Goal: Information Seeking & Learning: Learn about a topic

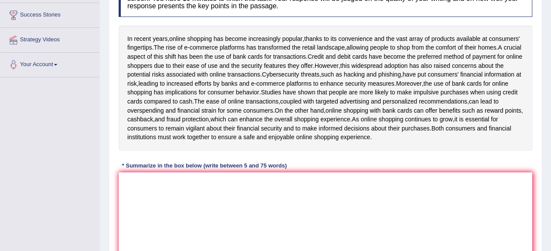
scroll to position [104, 0]
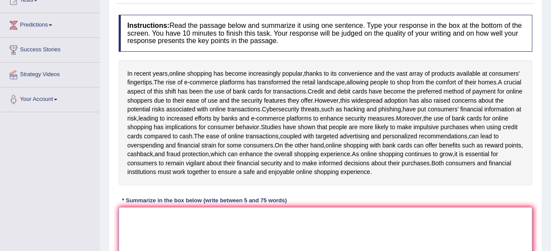
click at [147, 236] on textarea at bounding box center [326, 249] width 414 height 84
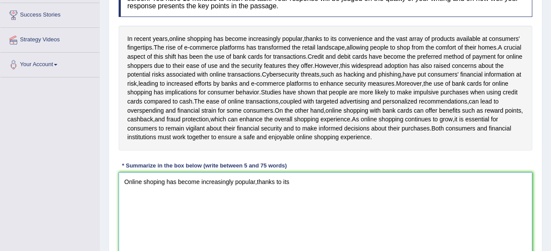
click at [288, 188] on textarea "Online shoping has become increasingly popular,thanks to its" at bounding box center [326, 214] width 414 height 84
click at [286, 189] on textarea "Online shoping has become increasingly popular,thanks to its" at bounding box center [326, 214] width 414 height 84
click at [313, 193] on textarea "Online shoping has become increasingly popular,thanks to it's" at bounding box center [326, 214] width 414 height 84
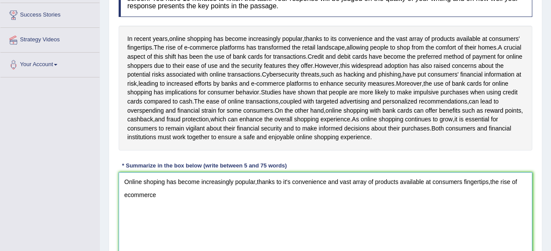
click at [126, 204] on textarea "Online shoping has become increasingly popular,thanks to it's convenience and v…" at bounding box center [326, 214] width 414 height 84
click at [195, 209] on textarea "Online shoping has become increasingly popular,thanks to it's convenience and v…" at bounding box center [326, 214] width 414 height 84
drag, startPoint x: 195, startPoint y: 209, endPoint x: 159, endPoint y: 208, distance: 35.6
click at [159, 208] on textarea "Online shoping has become increasingly popular,thanks to it's convenience and v…" at bounding box center [326, 214] width 414 height 84
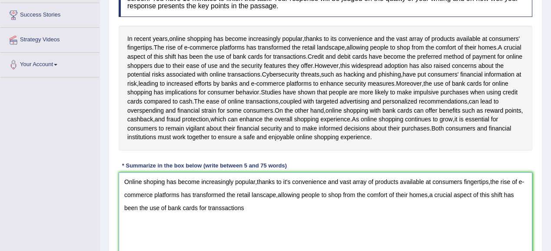
click at [222, 215] on textarea "Online shoping has become increasingly popular,thanks to it's convenience and v…" at bounding box center [326, 214] width 414 height 84
click at [243, 216] on textarea "Online shoping has become increasingly popular,thanks to it's convenience and v…" at bounding box center [326, 214] width 414 height 84
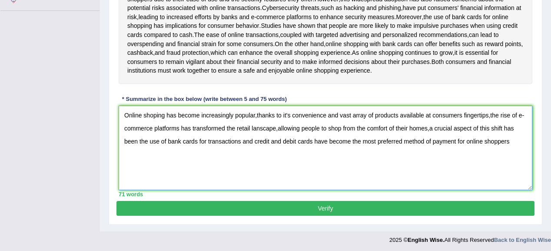
scroll to position [209, 0]
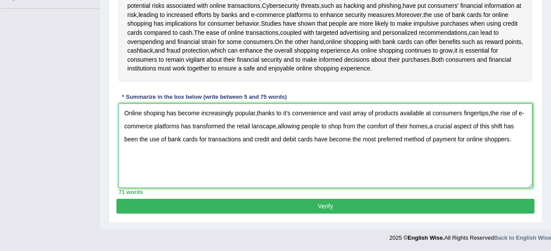
type textarea "Online shoping has become increasingly popular,thanks to it's convenience and v…"
click at [295, 210] on button "Verify" at bounding box center [325, 206] width 418 height 15
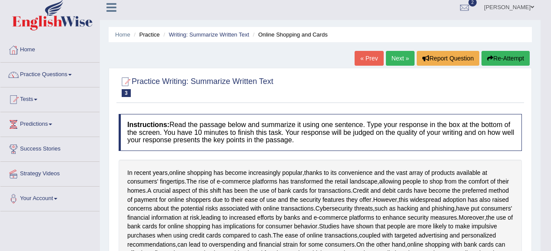
scroll to position [0, 0]
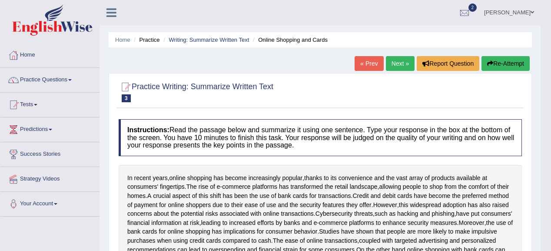
click at [393, 59] on link "Next »" at bounding box center [400, 63] width 29 height 15
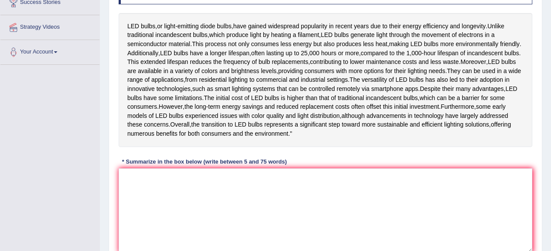
scroll to position [139, 0]
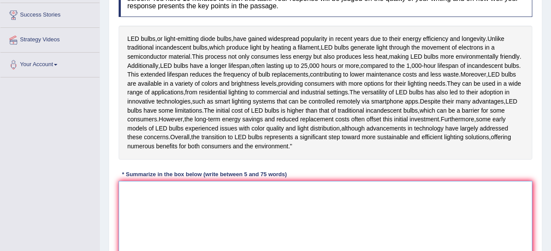
click at [149, 219] on textarea at bounding box center [326, 223] width 414 height 84
click at [129, 216] on textarea at bounding box center [326, 223] width 414 height 84
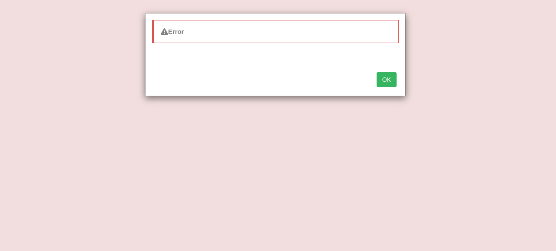
type textarea "LED bulbs or light emmiting diode bulbs,have gained widespread"
click at [388, 82] on button "OK" at bounding box center [387, 79] width 20 height 15
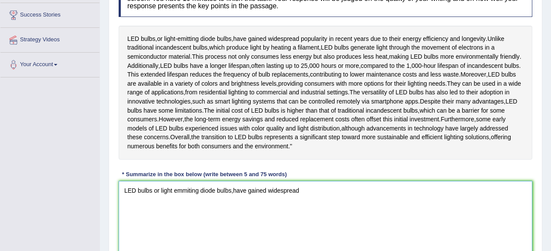
click at [305, 218] on textarea "LED bulbs or light emmiting diode bulbs,have gained widespread" at bounding box center [326, 223] width 414 height 84
click at [485, 219] on textarea "LED bulbs or light emmiting diode bulbs,have gained widespread popularity in re…" at bounding box center [326, 223] width 414 height 84
click at [487, 216] on textarea "LED bulbs or light emmiting diode bulbs,have gained widespread popularity in re…" at bounding box center [326, 223] width 414 height 84
click at [507, 216] on textarea "LED bulbs or light emmiting diode bulbs,have gained widespread popularity in re…" at bounding box center [326, 223] width 414 height 84
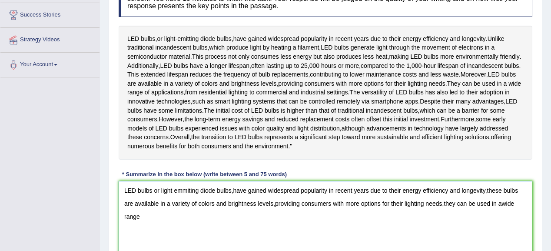
click at [501, 229] on textarea "LED bulbs or light emmiting diode bulbs,have gained widespread popularity in re…" at bounding box center [326, 223] width 414 height 84
click at [176, 236] on textarea "LED bulbs or light emmiting diode bulbs,have gained widespread popularity in re…" at bounding box center [326, 223] width 414 height 84
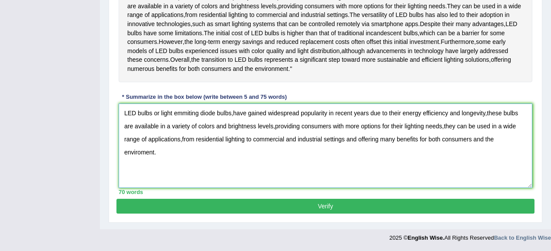
scroll to position [242, 0]
type textarea "LED bulbs or light emmiting diode bulbs,have gained widespread popularity in re…"
click at [267, 201] on button "Verify" at bounding box center [325, 206] width 418 height 15
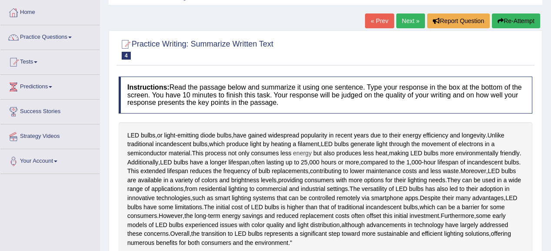
scroll to position [321, 0]
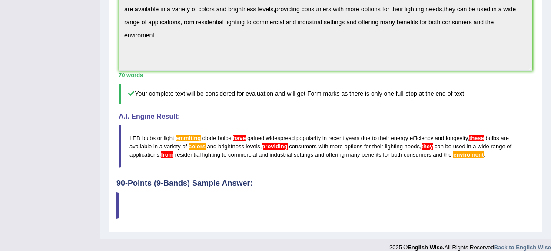
click at [327, 104] on h5 "Your complete text will be considered for evaluation and will get Form marks as…" at bounding box center [326, 93] width 414 height 20
click at [338, 79] on div "70 words" at bounding box center [326, 75] width 414 height 8
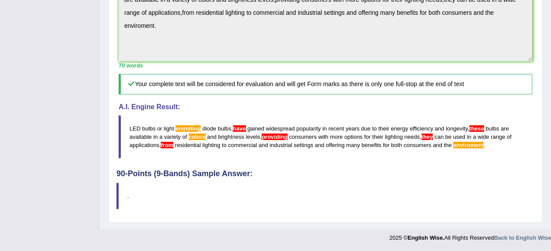
scroll to position [355, 0]
click at [359, 113] on div "A.I. Engine Result: LED bulbs or light emmiting diode bulbs , have gained wides…" at bounding box center [326, 130] width 414 height 55
click at [365, 118] on div "A.I. Engine Result: LED bulbs or light emmiting diode bulbs , have gained wides…" at bounding box center [326, 130] width 414 height 55
click at [362, 119] on blockquote "LED bulbs or light emmiting diode bulbs , have gained widespread popularity in …" at bounding box center [326, 136] width 414 height 43
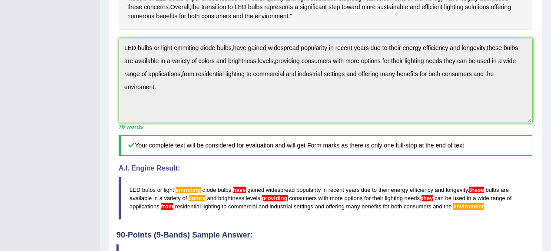
scroll to position [182, 0]
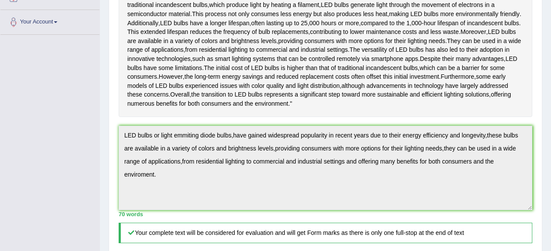
click at [445, 117] on div "LED bulbs , or light - emitting diode bulbs , have gained widespread popularity…" at bounding box center [326, 50] width 414 height 134
click at [447, 117] on div "LED bulbs , or light - emitting diode bulbs , have gained widespread popularity…" at bounding box center [326, 50] width 414 height 134
drag, startPoint x: 430, startPoint y: 153, endPoint x: 420, endPoint y: 136, distance: 20.4
click at [420, 136] on div "Instructions: Read the passage below and summarize it using one sentence. Type …" at bounding box center [325, 125] width 418 height 385
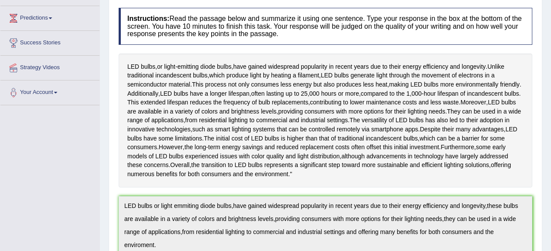
scroll to position [0, 0]
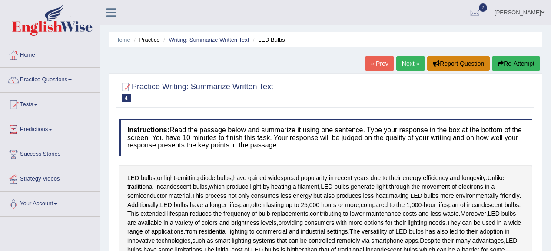
click at [433, 61] on icon "button" at bounding box center [436, 63] width 7 height 6
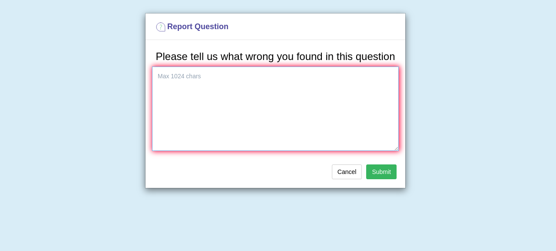
click at [209, 77] on textarea at bounding box center [275, 108] width 247 height 84
type textarea "i"
type textarea "I do not get AI marks on this answer"
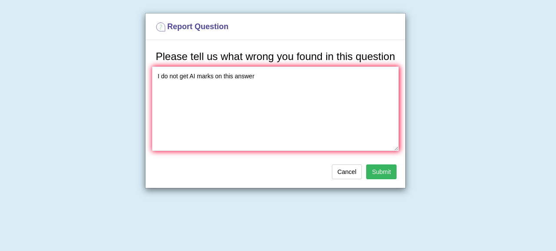
click at [372, 174] on button "Submit" at bounding box center [381, 171] width 30 height 15
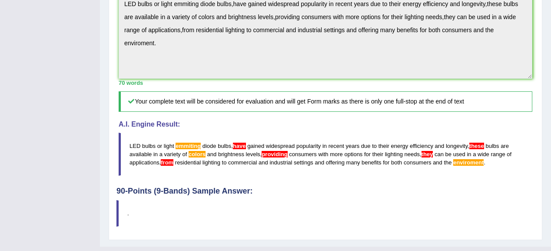
scroll to position [355, 0]
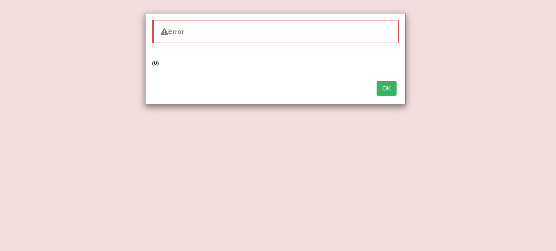
click at [387, 90] on button "OK" at bounding box center [387, 88] width 20 height 15
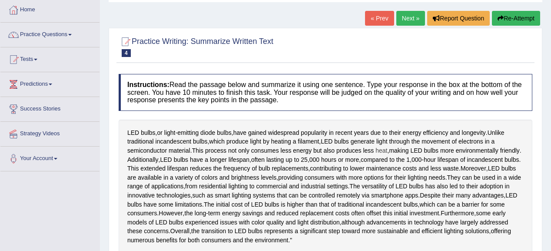
scroll to position [0, 0]
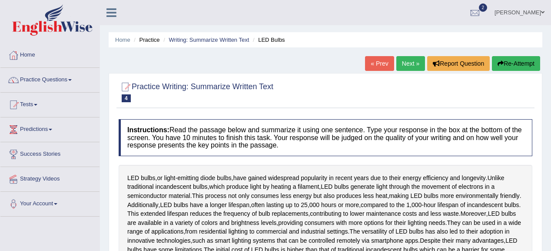
click at [405, 65] on link "Next »" at bounding box center [410, 63] width 29 height 15
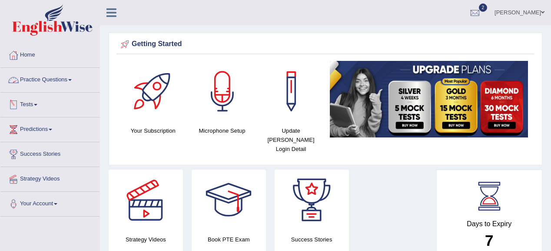
click at [56, 73] on link "Practice Questions" at bounding box center [49, 79] width 99 height 22
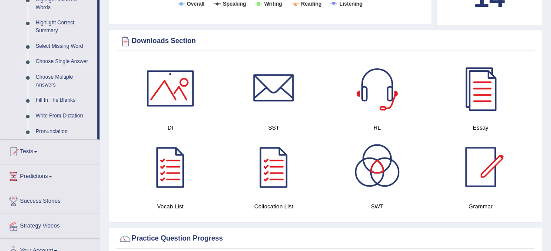
scroll to position [382, 0]
